Goal: Task Accomplishment & Management: Complete application form

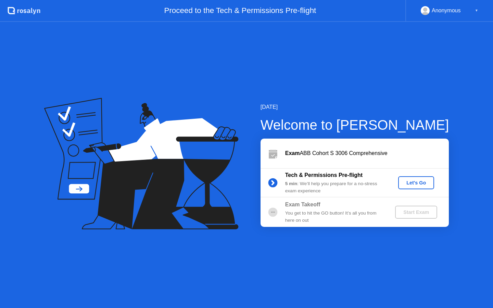
click at [422, 183] on div "Let's Go" at bounding box center [416, 182] width 30 height 5
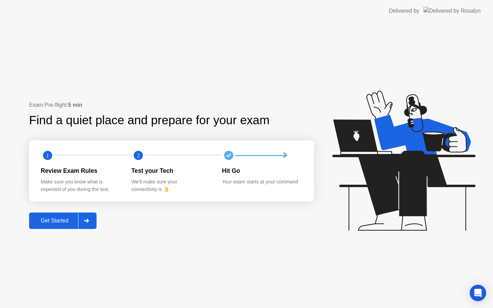
click at [51, 228] on button "Get Started" at bounding box center [62, 221] width 67 height 16
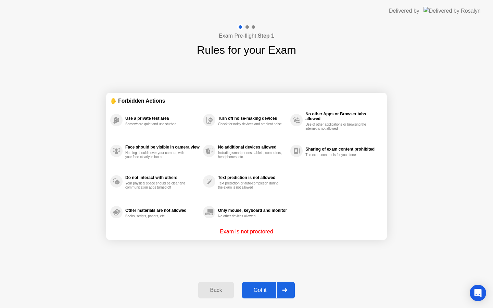
click at [260, 289] on div "Got it" at bounding box center [260, 290] width 32 height 6
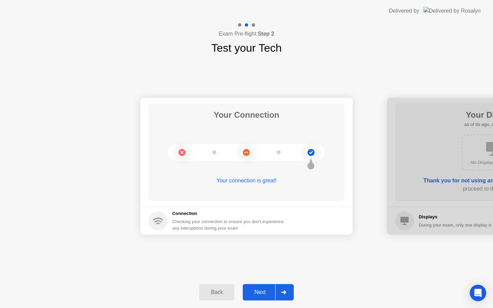
click at [262, 292] on div "Next" at bounding box center [260, 292] width 30 height 6
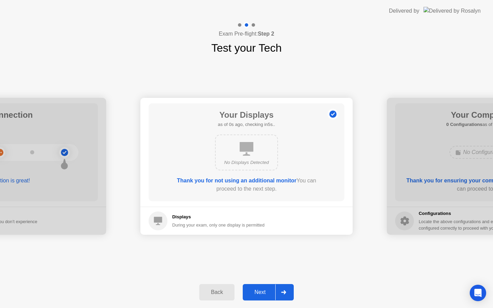
click at [262, 292] on div "Next" at bounding box center [260, 292] width 30 height 6
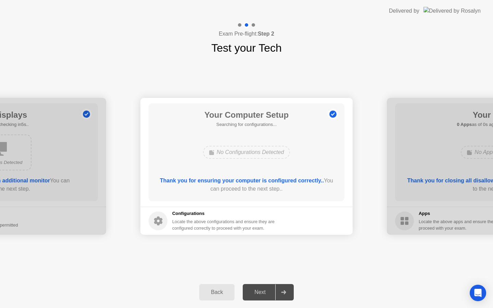
click at [262, 292] on div "Next" at bounding box center [260, 292] width 30 height 6
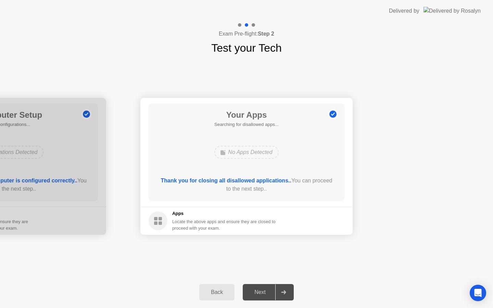
click at [262, 292] on div "Next" at bounding box center [260, 292] width 30 height 6
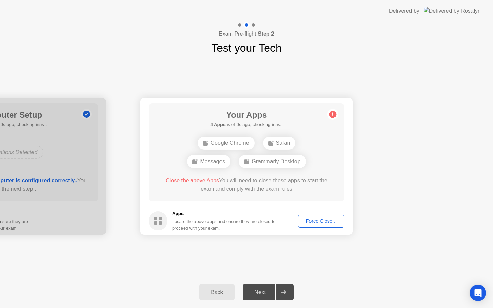
click at [262, 292] on div "Next" at bounding box center [260, 292] width 30 height 6
click at [318, 219] on div "Force Close..." at bounding box center [321, 220] width 42 height 5
click at [320, 220] on div "Force Close..." at bounding box center [321, 220] width 42 height 5
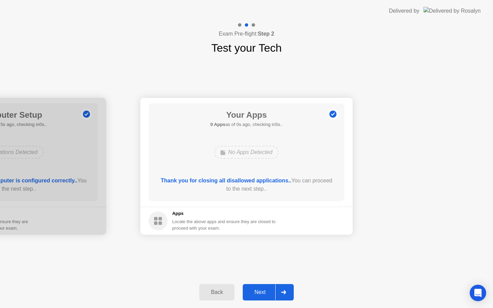
click at [264, 289] on div "Next" at bounding box center [260, 292] width 30 height 6
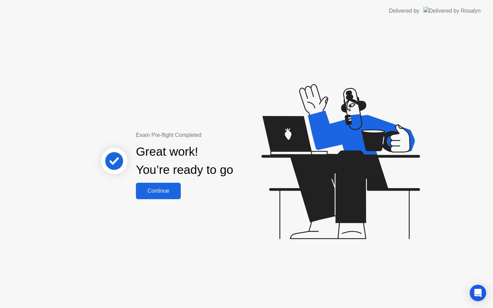
click at [166, 194] on div "Continue" at bounding box center [158, 191] width 41 height 6
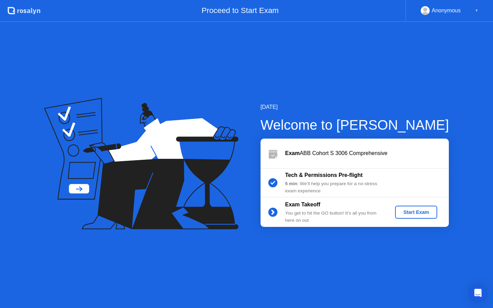
click at [417, 211] on div "Start Exam" at bounding box center [416, 211] width 37 height 5
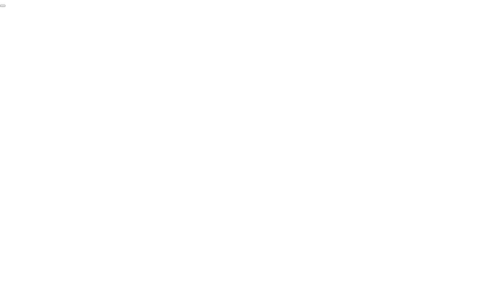
click div "End Proctoring Session"
